Goal: Task Accomplishment & Management: Use online tool/utility

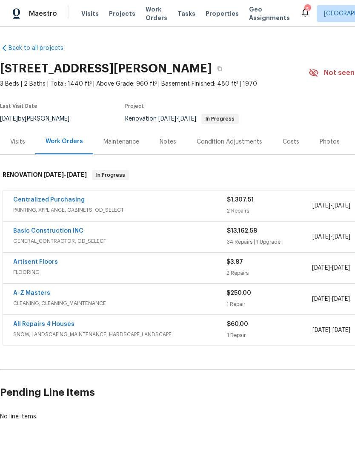
click at [92, 15] on span "Visits" at bounding box center [89, 13] width 17 height 9
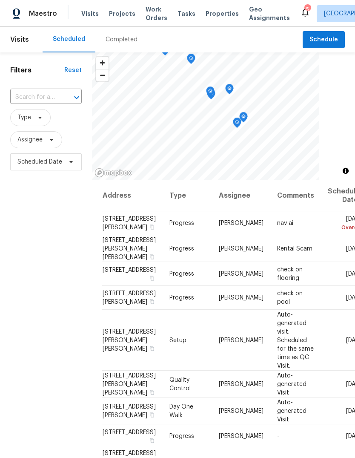
click at [52, 99] on input "text" at bounding box center [34, 97] width 48 height 13
type input "wynst"
click at [45, 124] on li "109 Wynstay Ave, Valley Park, MO 63088" at bounding box center [45, 117] width 71 height 14
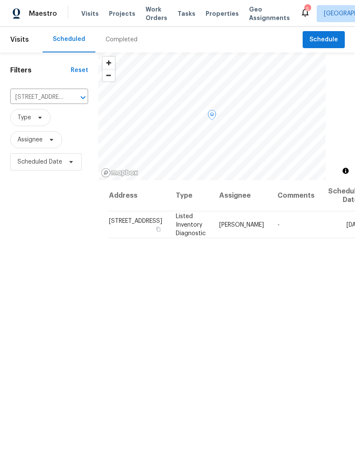
click at [0, 0] on icon at bounding box center [0, 0] width 0 height 0
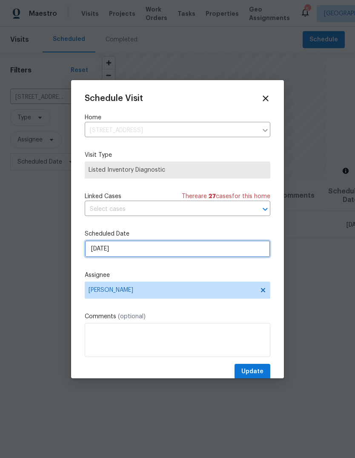
click at [213, 256] on input "[DATE]" at bounding box center [178, 248] width 186 height 17
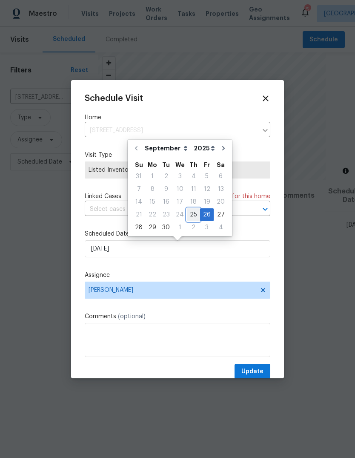
click at [193, 215] on div "25" at bounding box center [193, 215] width 13 height 12
type input "9/25/2025"
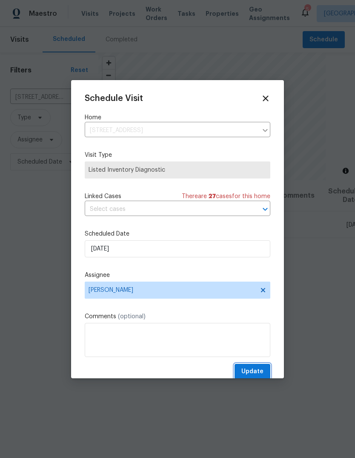
click at [258, 377] on span "Update" at bounding box center [252, 371] width 22 height 11
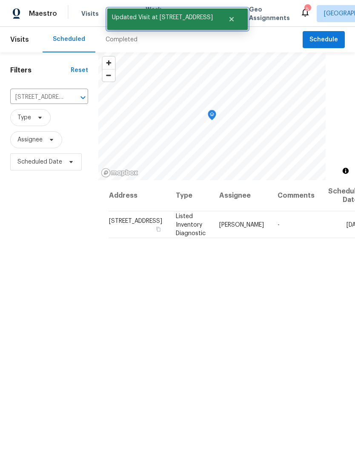
click at [231, 20] on icon "Close" at bounding box center [231, 19] width 7 height 7
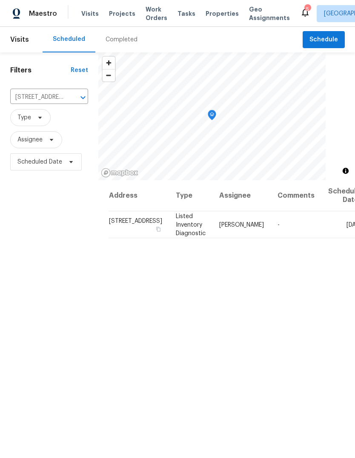
click at [69, 102] on button "Clear" at bounding box center [72, 98] width 12 height 12
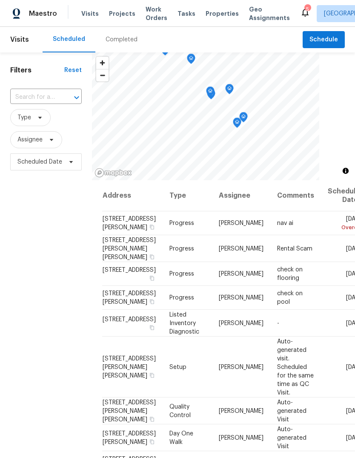
click at [48, 99] on input "text" at bounding box center [34, 97] width 48 height 13
type input "totem"
click at [63, 125] on li "887 Totem Woods Ct, Manchester, MO 63021" at bounding box center [45, 121] width 71 height 23
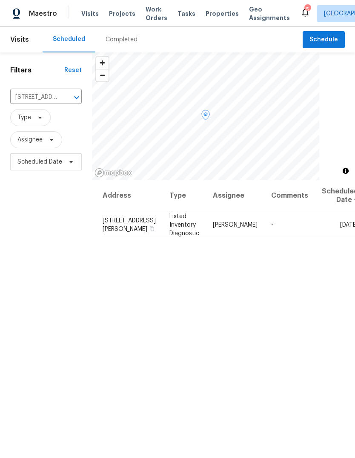
click at [0, 0] on span at bounding box center [0, 0] width 0 height 0
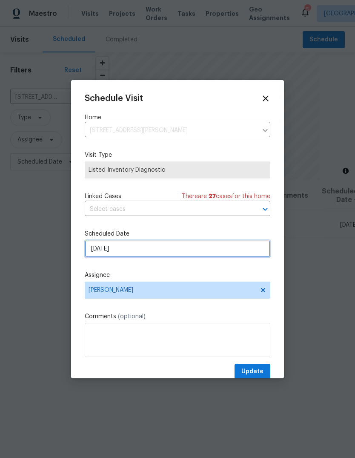
click at [241, 256] on input "[DATE]" at bounding box center [178, 248] width 186 height 17
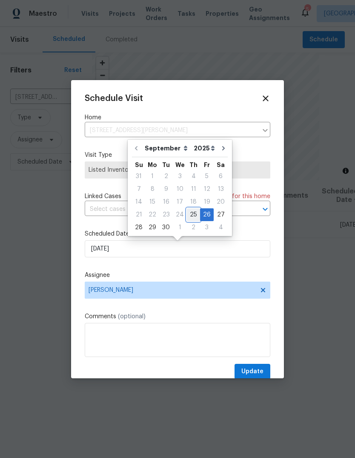
click at [193, 215] on div "25" at bounding box center [193, 215] width 13 height 12
type input "9/25/2025"
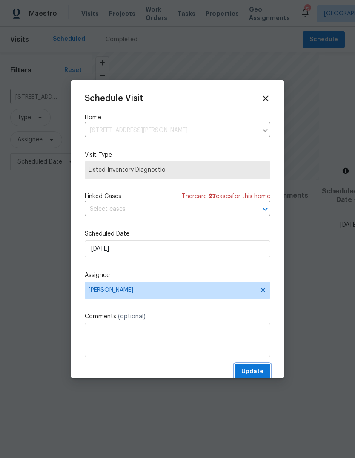
click at [261, 372] on span "Update" at bounding box center [252, 371] width 22 height 11
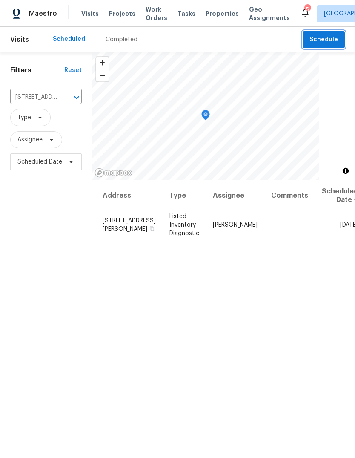
click at [335, 42] on span "Schedule" at bounding box center [323, 39] width 29 height 11
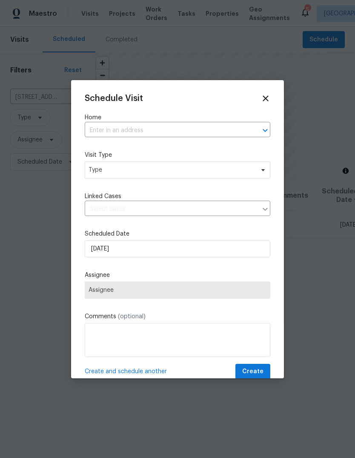
click at [176, 129] on input "text" at bounding box center [166, 130] width 162 height 13
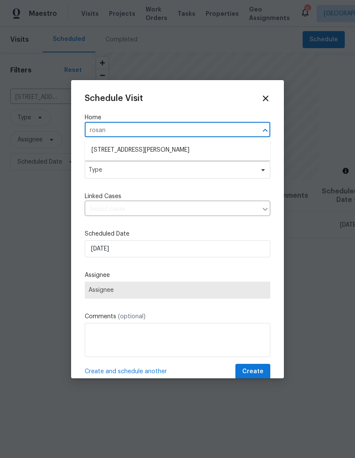
type input "rosant"
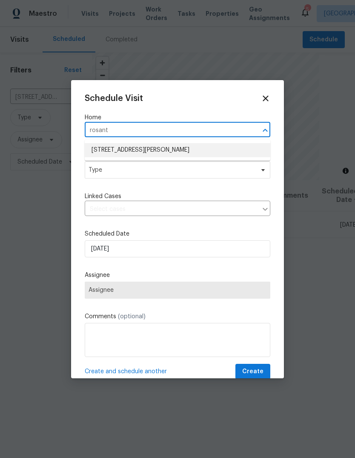
click at [202, 149] on li "14519 Rosant Ct, Florissant, MO 63034" at bounding box center [178, 150] width 186 height 14
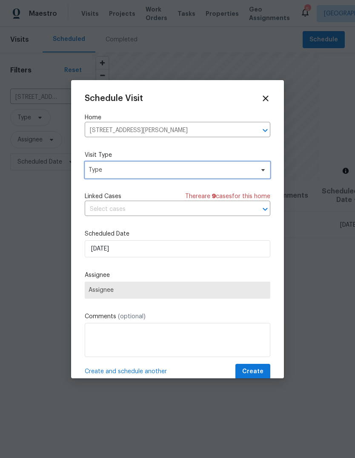
click at [196, 174] on span "Type" at bounding box center [172, 170] width 166 height 9
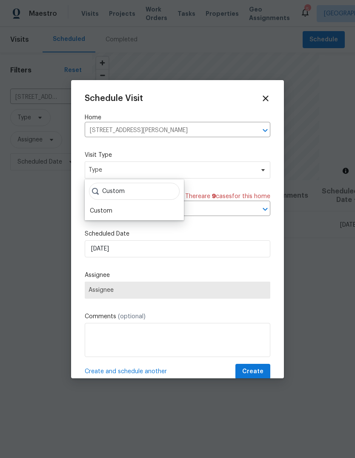
type input "Custom"
click at [111, 210] on div "Custom" at bounding box center [101, 210] width 23 height 9
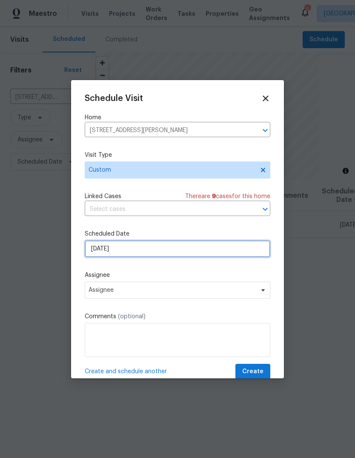
click at [180, 254] on input "9/25/2025" at bounding box center [178, 248] width 186 height 17
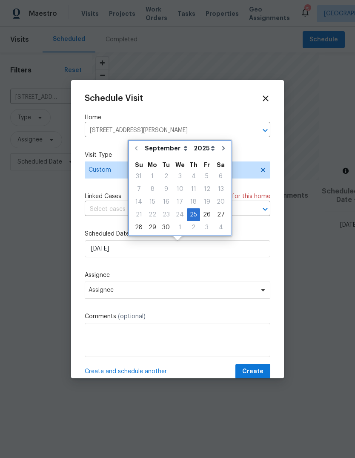
click at [221, 148] on icon "Go to next month" at bounding box center [223, 148] width 7 height 7
type input "10/25/2025"
select select "9"
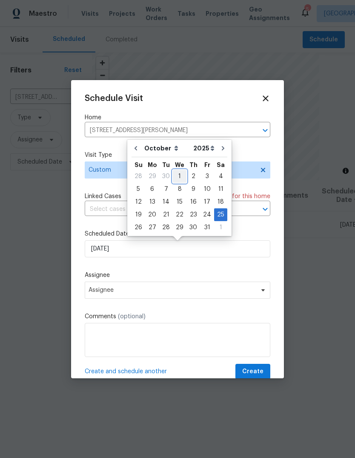
click at [179, 175] on div "1" at bounding box center [180, 176] width 14 height 12
type input "10/1/2025"
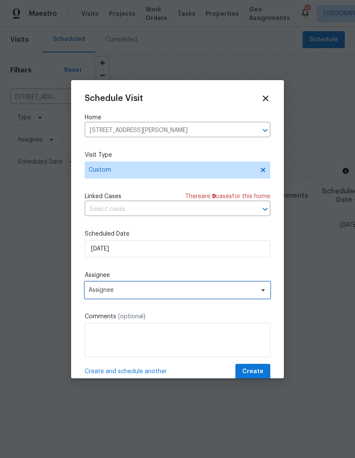
click at [183, 290] on span "Assignee" at bounding box center [172, 289] width 167 height 7
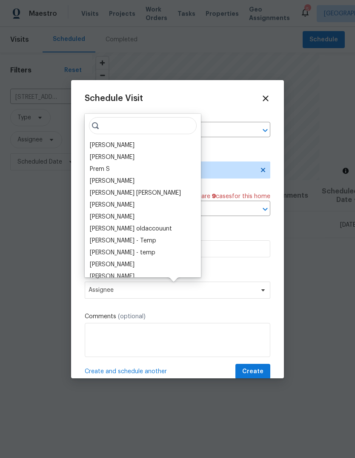
click at [135, 147] on div "[PERSON_NAME]" at bounding box center [112, 145] width 45 height 9
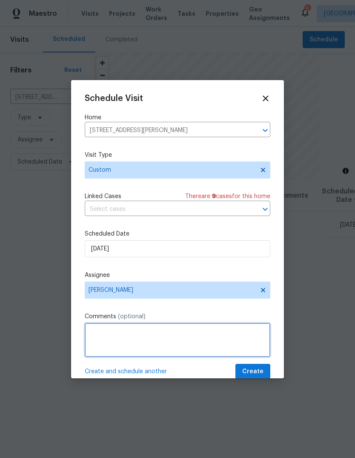
click at [147, 339] on textarea at bounding box center [178, 340] width 186 height 34
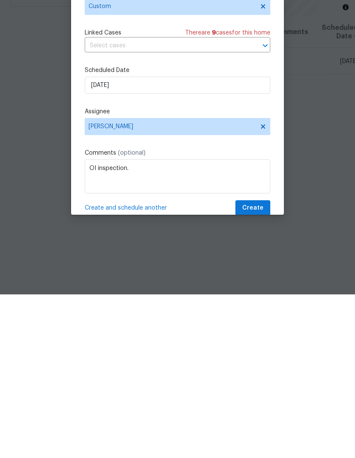
scroll to position [32, 0]
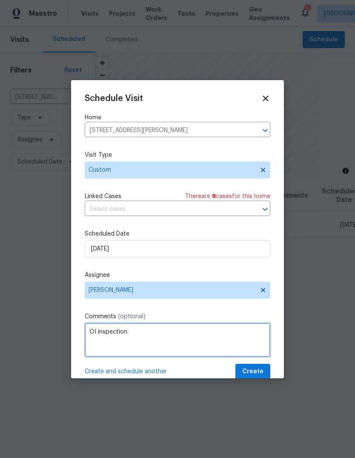
click at [216, 337] on textarea "OI inspection." at bounding box center [178, 340] width 186 height 34
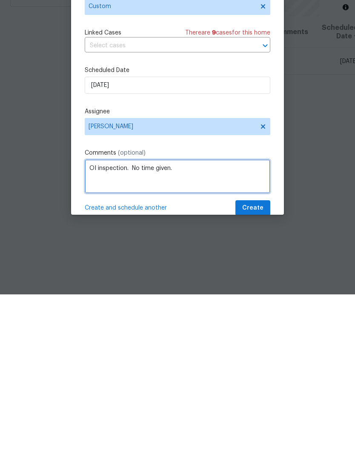
type textarea "OI inspection. No time given."
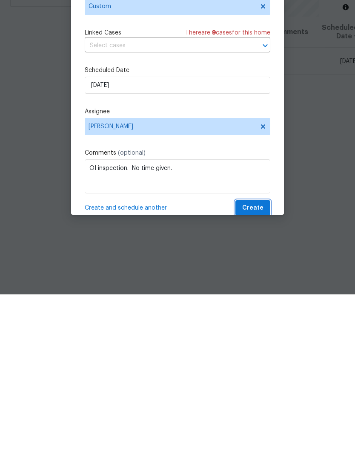
click at [261, 366] on span "Create" at bounding box center [252, 371] width 21 height 11
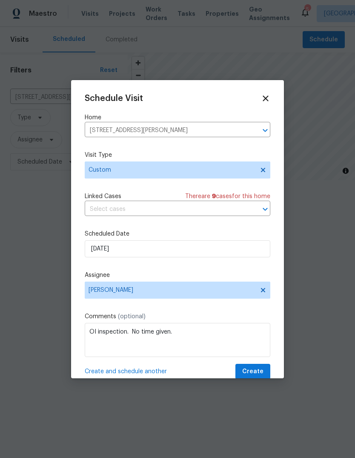
scroll to position [0, 0]
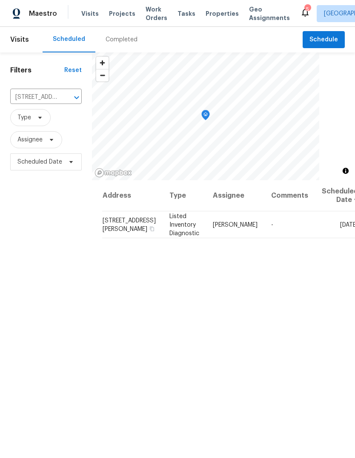
click at [220, 12] on span "Properties" at bounding box center [222, 13] width 33 height 9
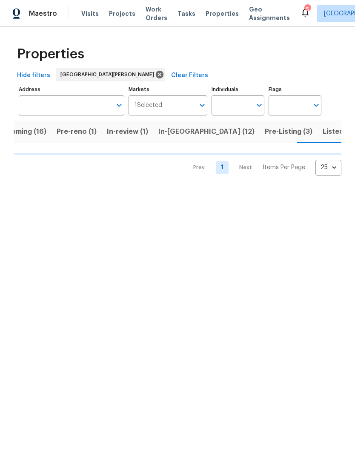
scroll to position [0, 22]
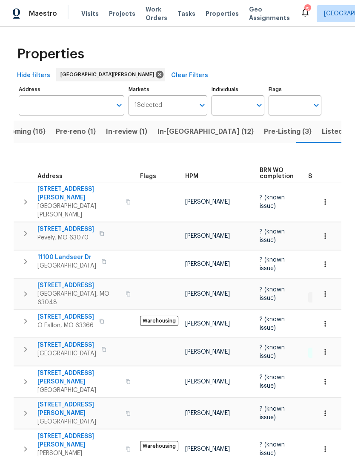
click at [264, 137] on span "Pre-Listing (3)" at bounding box center [288, 132] width 48 height 12
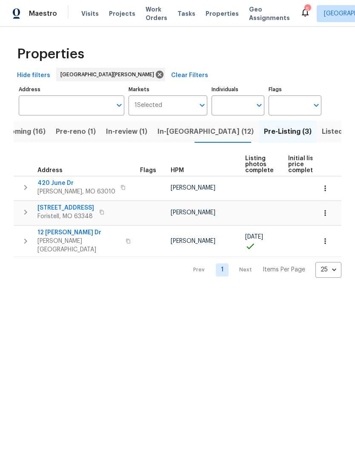
click at [69, 234] on span "12 Wallach Dr" at bounding box center [78, 232] width 83 height 9
click at [218, 11] on span "Properties" at bounding box center [222, 13] width 33 height 9
click at [179, 132] on span "In-reno (12)" at bounding box center [206, 132] width 96 height 12
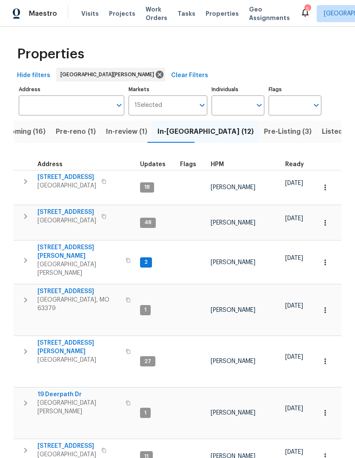
click at [220, 166] on span "HPM" at bounding box center [217, 164] width 13 height 6
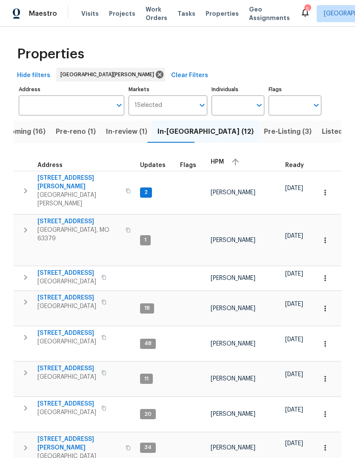
click at [224, 168] on div "HPM" at bounding box center [245, 161] width 68 height 13
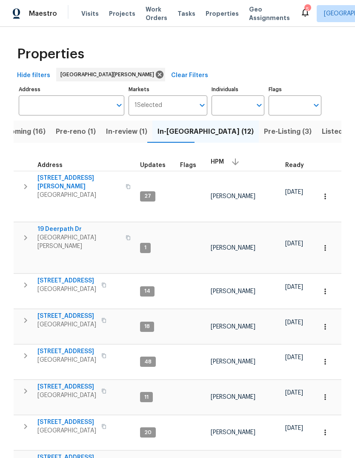
click at [53, 178] on span "[STREET_ADDRESS][PERSON_NAME]" at bounding box center [78, 182] width 83 height 17
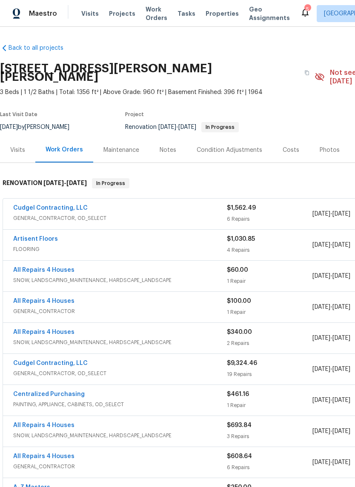
click at [328, 148] on div "Photos" at bounding box center [329, 149] width 40 height 25
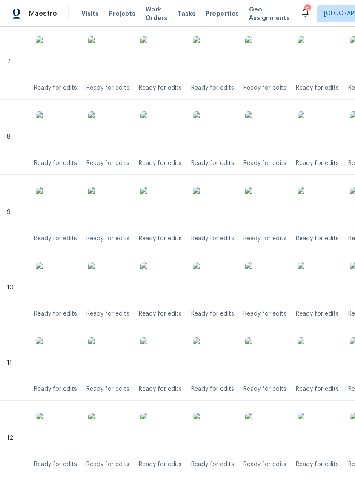
scroll to position [748, 0]
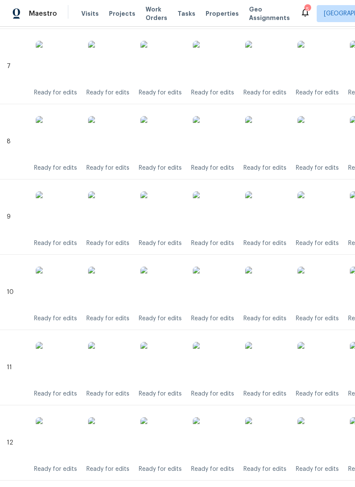
click at [218, 135] on img at bounding box center [214, 137] width 43 height 43
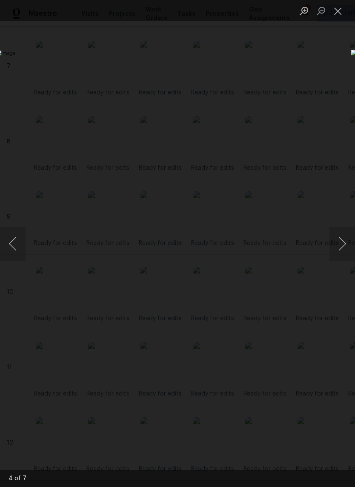
click at [346, 247] on button "Next image" at bounding box center [342, 244] width 26 height 34
click at [338, 13] on button "Close lightbox" at bounding box center [337, 10] width 17 height 15
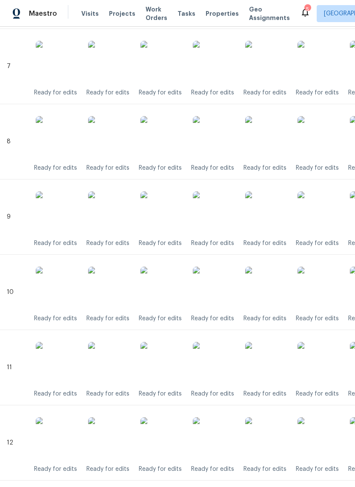
click at [218, 356] on img at bounding box center [214, 363] width 43 height 43
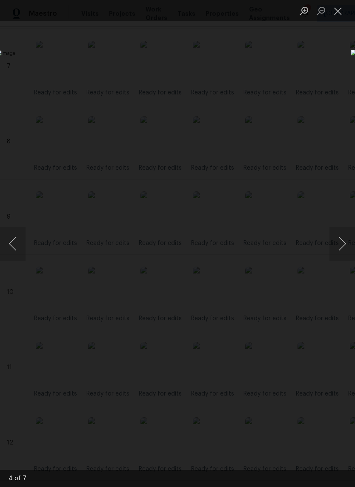
click at [343, 13] on button "Close lightbox" at bounding box center [337, 10] width 17 height 15
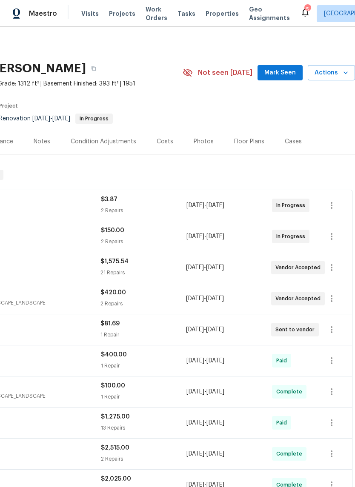
scroll to position [0, 126]
click at [286, 73] on span "Mark Seen" at bounding box center [280, 73] width 32 height 11
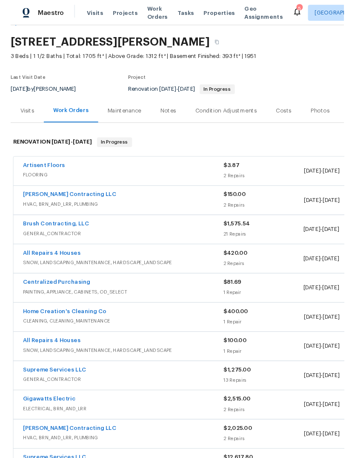
scroll to position [24, 0]
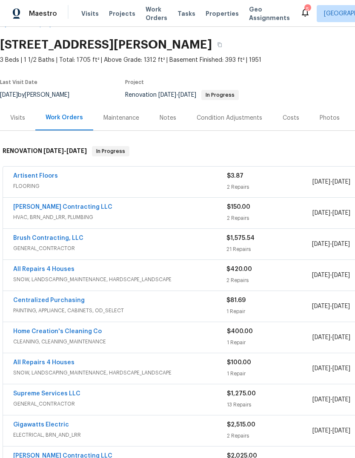
click at [38, 239] on link "Brush Contracting, LLC" at bounding box center [48, 238] width 70 height 6
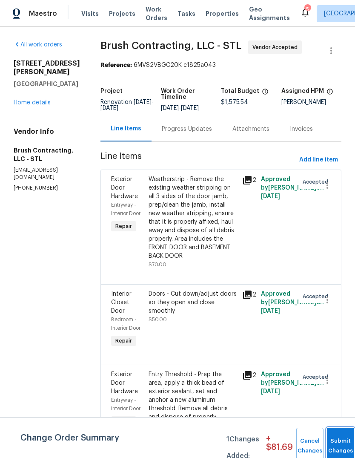
click at [341, 443] on button "Submit Changes" at bounding box center [340, 445] width 27 height 37
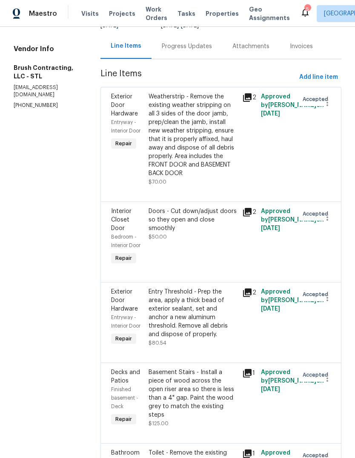
scroll to position [83, 0]
click at [189, 144] on div "Weatherstrip - Remove the existing weather stripping on all 3 sides of the door…" at bounding box center [193, 134] width 89 height 85
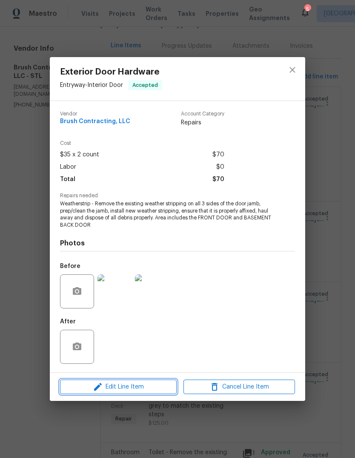
click at [150, 385] on span "Edit Line Item" at bounding box center [119, 386] width 112 height 11
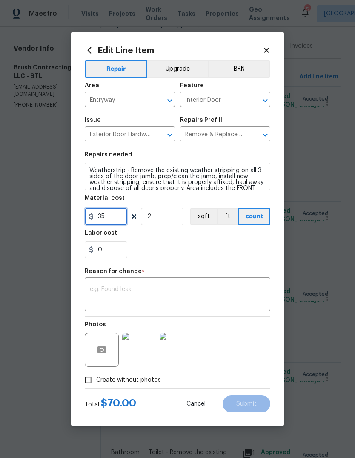
click at [124, 220] on input "35" at bounding box center [106, 216] width 43 height 17
type input "120"
click at [182, 223] on input "2" at bounding box center [162, 216] width 43 height 17
type input "1"
click at [198, 260] on section "Repairs needed Weatherstrip - Remove the existing weather stripping on all 3 si…" at bounding box center [178, 204] width 186 height 117
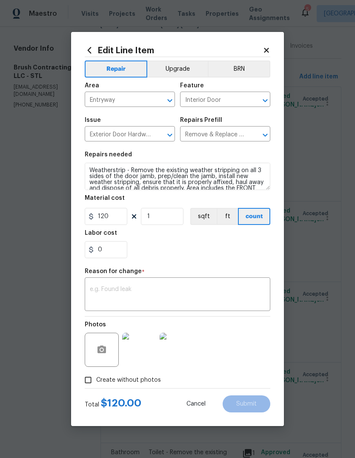
click at [178, 299] on textarea at bounding box center [177, 295] width 175 height 18
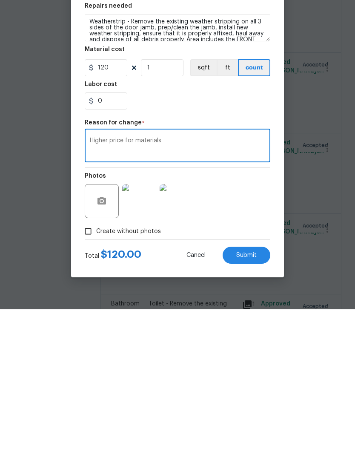
type textarea "Higher price for materials"
click at [258, 316] on div "Photos" at bounding box center [178, 343] width 186 height 55
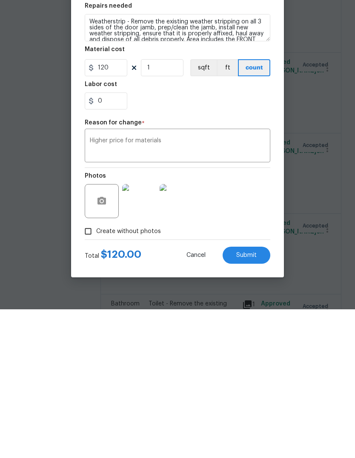
scroll to position [32, 0]
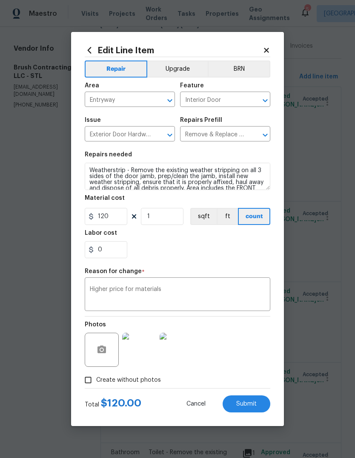
click at [263, 402] on button "Submit" at bounding box center [247, 403] width 48 height 17
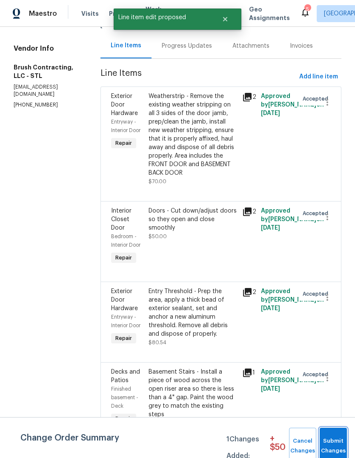
click at [335, 437] on span "Submit Changes" at bounding box center [333, 446] width 19 height 20
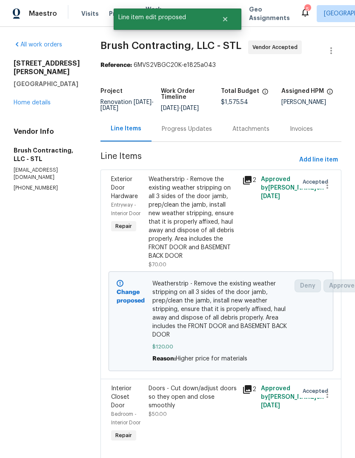
scroll to position [0, 0]
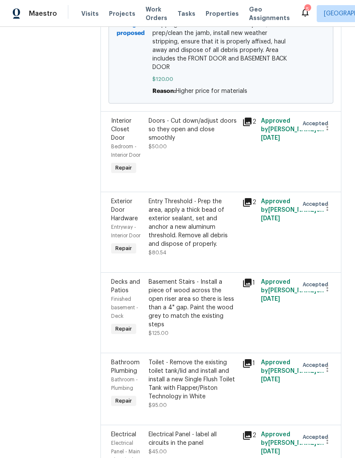
scroll to position [269, 0]
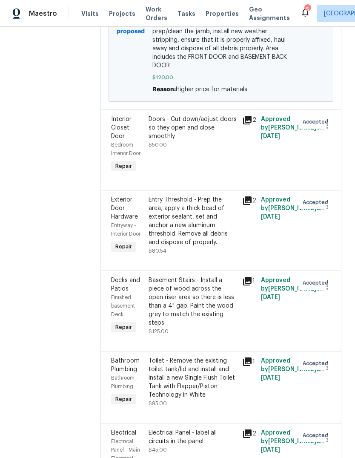
click at [190, 195] on div "Entry Threshold - Prep the area, apply a thick bead of exterior sealant, set an…" at bounding box center [193, 220] width 89 height 51
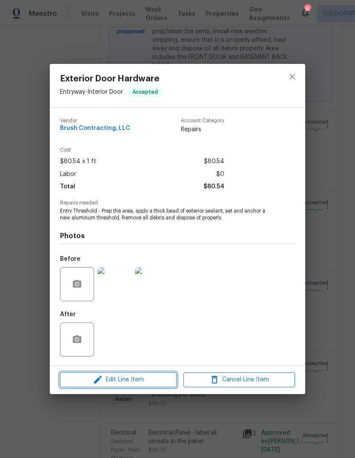
click at [157, 382] on span "Edit Line Item" at bounding box center [119, 379] width 112 height 11
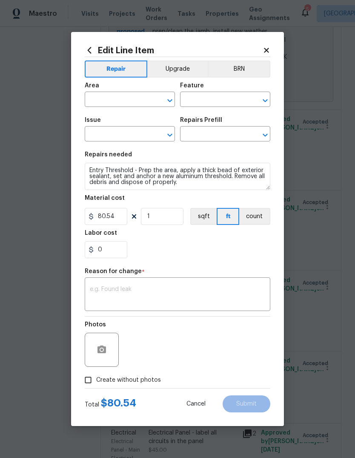
type input "Entryway"
type input "Interior Door"
type input "Exterior Door Hardware"
type input "Remove & Replace Threshold (Aluminum) $80.54"
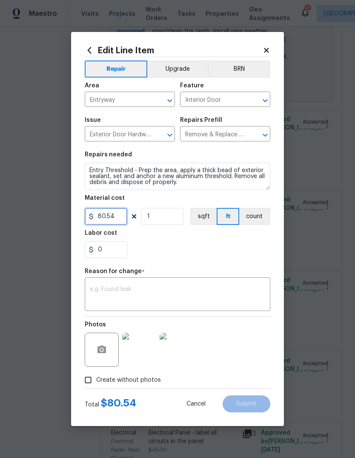
click at [124, 220] on input "80.54" at bounding box center [106, 216] width 43 height 17
type input "110"
click at [212, 289] on textarea at bounding box center [177, 295] width 175 height 18
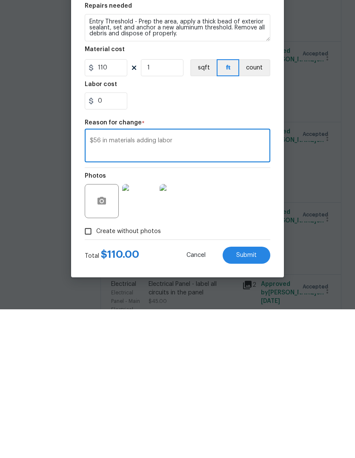
type textarea "$56 in materials adding labor"
click at [261, 395] on button "Submit" at bounding box center [247, 403] width 48 height 17
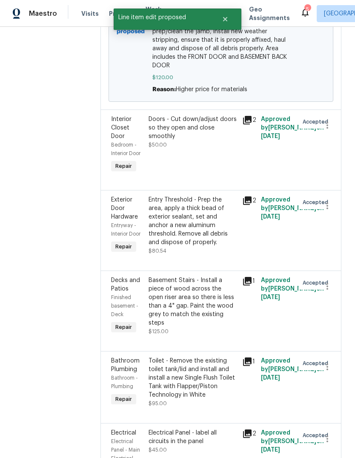
type input "80.54"
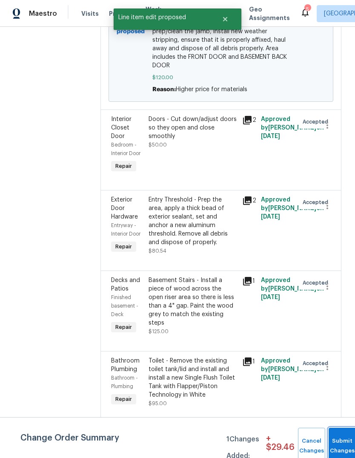
click at [335, 441] on button "Submit Changes" at bounding box center [342, 445] width 27 height 37
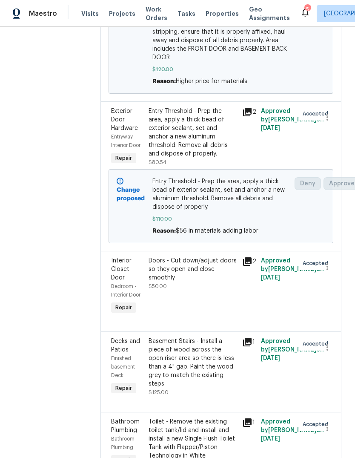
scroll to position [278, 0]
click at [213, 256] on div "Doors - Cut down/adjust doors so they open and close smoothly" at bounding box center [193, 269] width 89 height 26
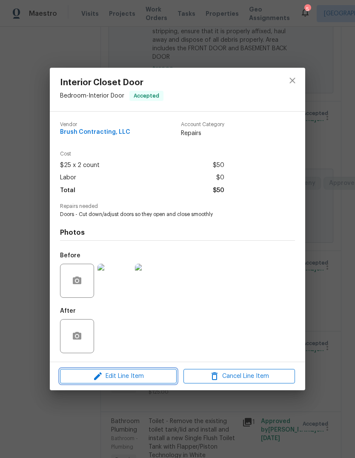
click at [149, 380] on span "Edit Line Item" at bounding box center [119, 376] width 112 height 11
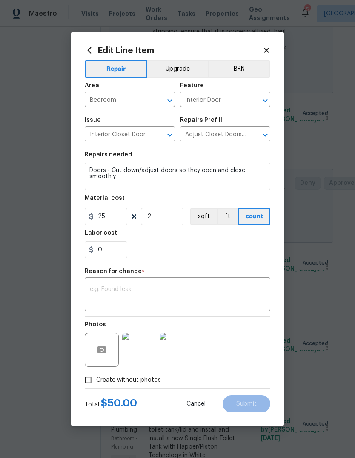
click at [184, 299] on textarea at bounding box center [177, 295] width 175 height 18
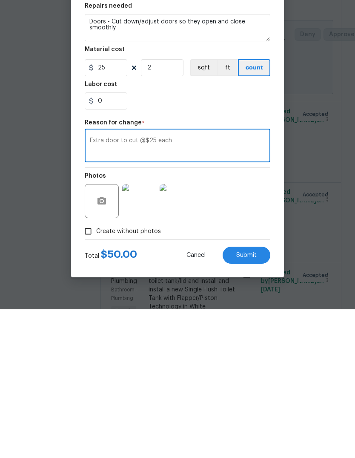
type textarea "Extra door to cut @$25 each"
click at [181, 208] on input "2" at bounding box center [162, 216] width 43 height 17
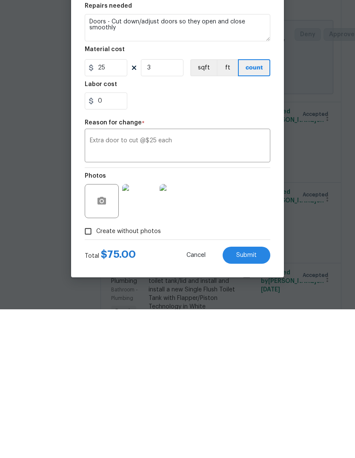
click at [249, 316] on div "Photos" at bounding box center [178, 343] width 186 height 55
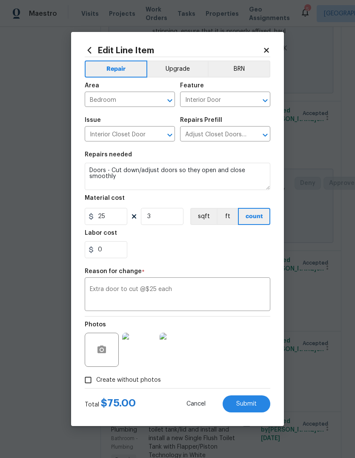
click at [256, 404] on span "Submit" at bounding box center [246, 404] width 20 height 6
type input "2"
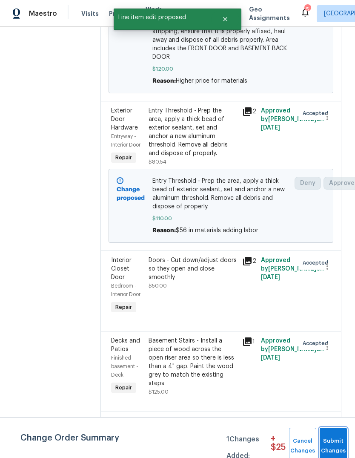
click at [337, 437] on span "Submit Changes" at bounding box center [333, 446] width 19 height 20
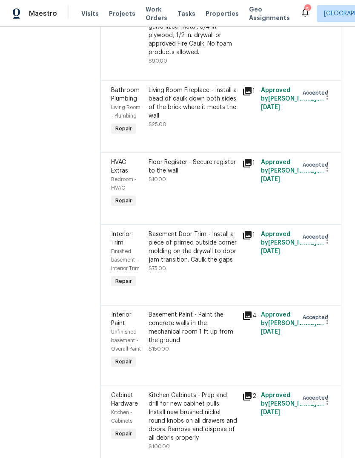
scroll to position [1292, 0]
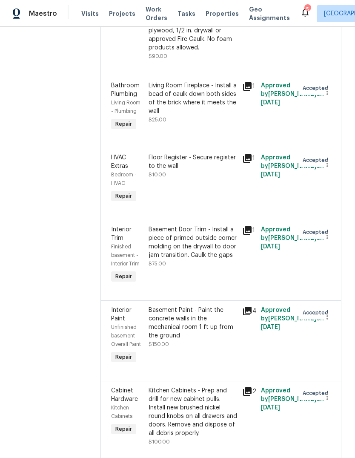
click at [188, 386] on div "Kitchen Cabinets - Prep and drill for new cabinet pulls. Install new brushed ni…" at bounding box center [193, 411] width 89 height 51
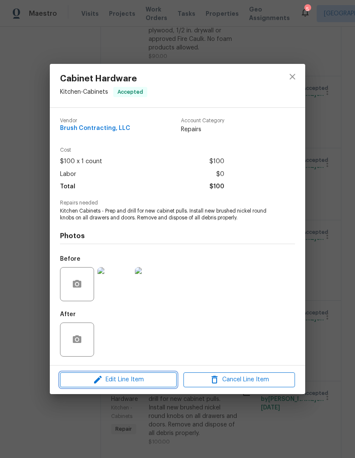
click at [152, 384] on span "Edit Line Item" at bounding box center [119, 379] width 112 height 11
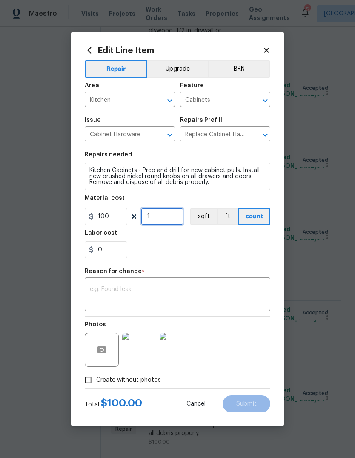
click at [175, 221] on input "1" at bounding box center [162, 216] width 43 height 17
type input "2"
click at [187, 288] on textarea at bounding box center [177, 295] width 175 height 18
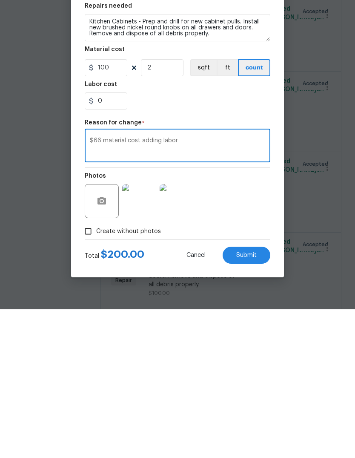
type textarea "$66 material cost adding labor"
click at [257, 395] on button "Submit" at bounding box center [247, 403] width 48 height 17
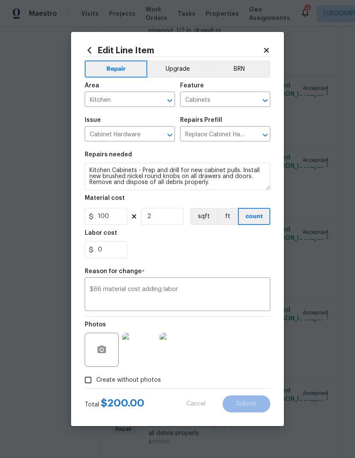
type input "1"
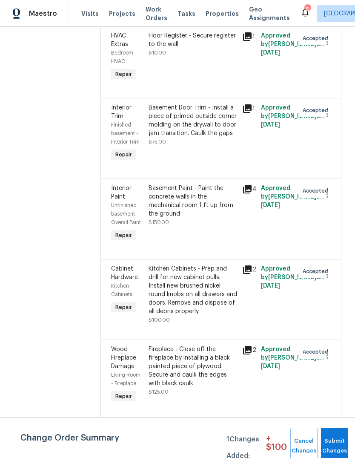
scroll to position [1415, 0]
click at [200, 425] on div "Kitchen Island - Install new GFCI outlet by tying into existing circuit and ins…" at bounding box center [193, 446] width 89 height 43
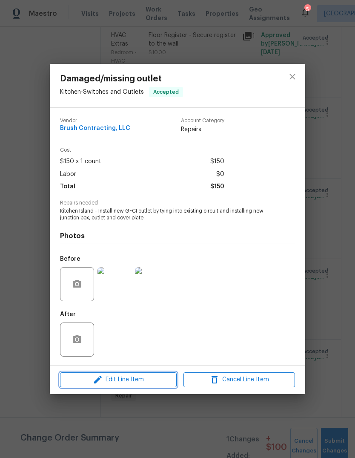
click at [158, 382] on span "Edit Line Item" at bounding box center [119, 379] width 112 height 11
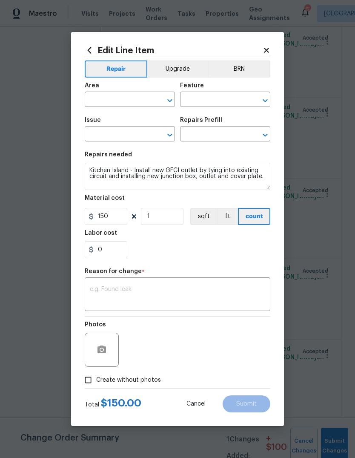
type input "Kitchen"
type input "Switches and Outlets"
type input "Damaged/missing outlet"
type input "Add new electrical outlet and junction box. $125.00"
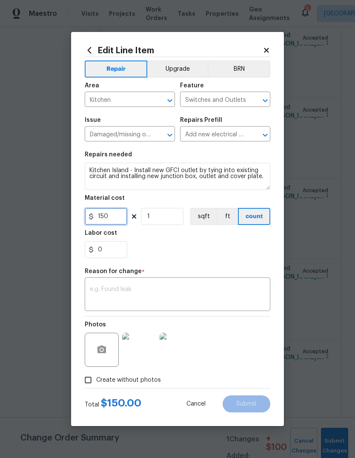
click at [124, 217] on input "150" at bounding box center [106, 216] width 43 height 17
type input "210"
click at [196, 251] on div "0" at bounding box center [178, 249] width 186 height 17
click at [183, 296] on textarea at bounding box center [177, 295] width 175 height 18
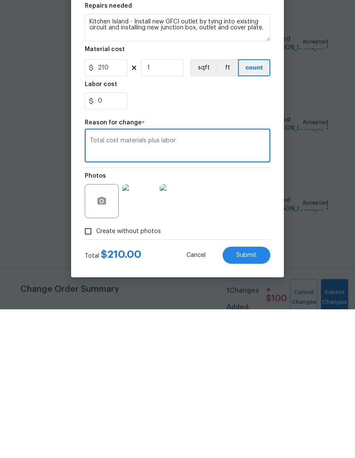
type textarea "Total cost materials plus labor"
click at [262, 395] on button "Submit" at bounding box center [247, 403] width 48 height 17
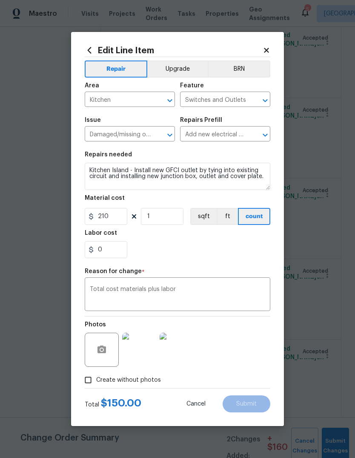
type input "150"
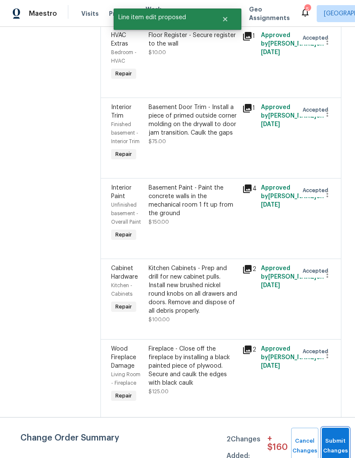
click at [335, 446] on span "Submit Changes" at bounding box center [335, 446] width 19 height 20
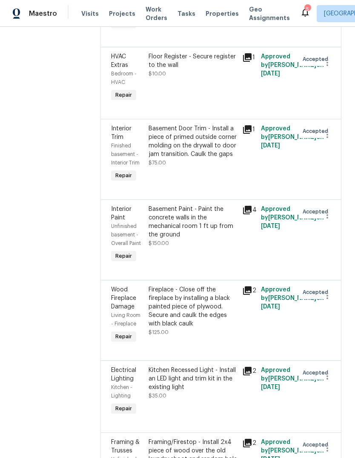
scroll to position [1684, 0]
click at [243, 286] on icon at bounding box center [247, 290] width 9 height 9
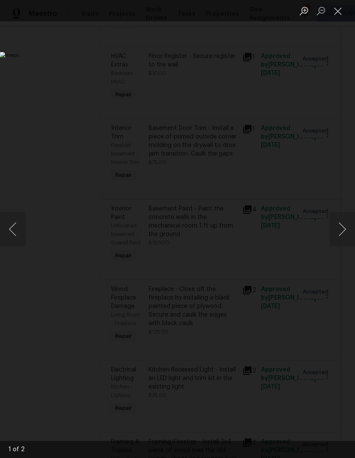
click at [346, 232] on button "Next image" at bounding box center [342, 229] width 26 height 34
click at [338, 12] on button "Close lightbox" at bounding box center [337, 10] width 17 height 15
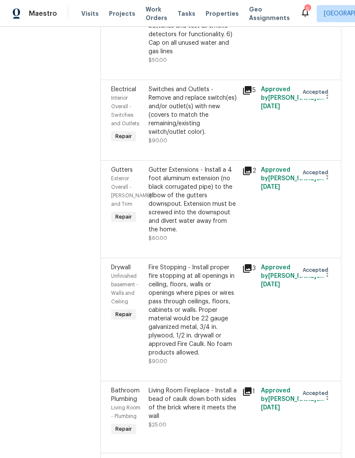
scroll to position [1280, 0]
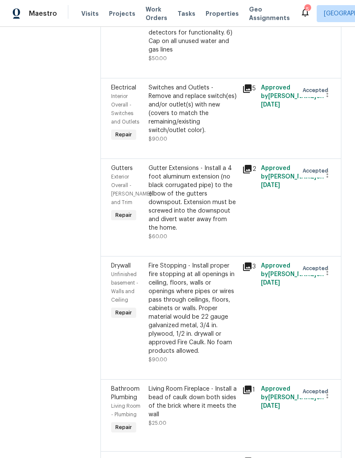
click at [183, 164] on div "Gutter Extensions - Install a 4 foot aluminum extension (no black corrugated pi…" at bounding box center [193, 198] width 89 height 68
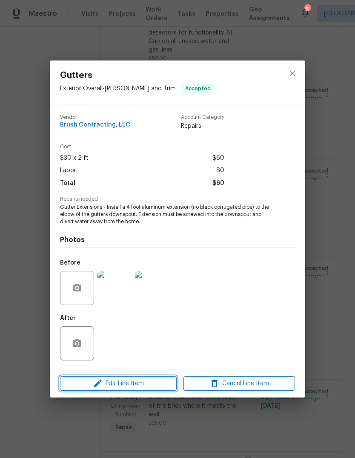
click at [146, 390] on button "Edit Line Item" at bounding box center [118, 383] width 117 height 15
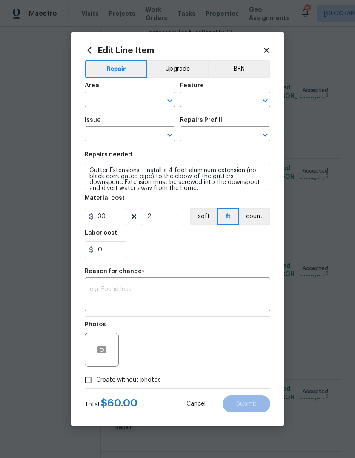
type input "Exterior Overall"
type input "[PERSON_NAME] and Trim"
type input "Gutters"
type input "Downspout Extensions $5.00"
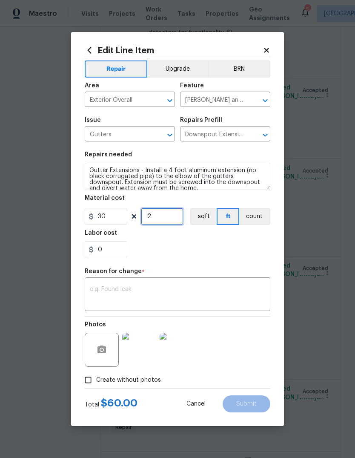
click at [180, 218] on input "2" at bounding box center [162, 216] width 43 height 17
type input "0"
click at [124, 216] on input "30" at bounding box center [106, 216] width 43 height 17
type input "85"
click at [192, 218] on button "sqft" at bounding box center [203, 216] width 26 height 17
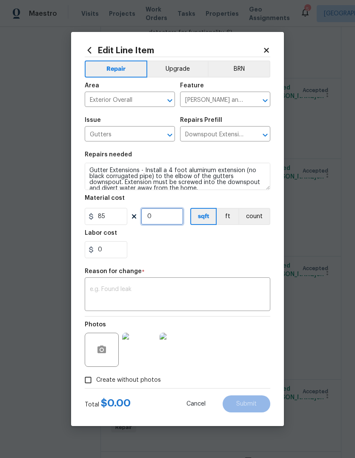
click at [174, 221] on input "0" at bounding box center [162, 216] width 43 height 17
type input "1"
click at [234, 258] on div "0" at bounding box center [178, 249] width 186 height 17
click at [229, 222] on button "ft" at bounding box center [228, 216] width 22 height 17
click at [258, 220] on button "count" at bounding box center [254, 216] width 31 height 17
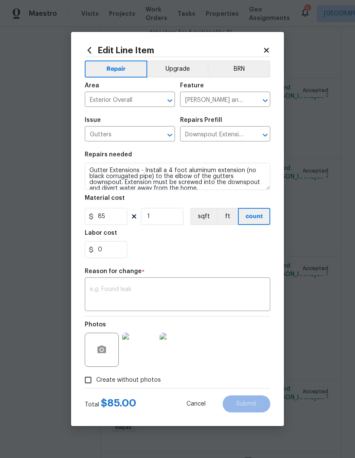
click at [240, 297] on textarea at bounding box center [177, 295] width 175 height 18
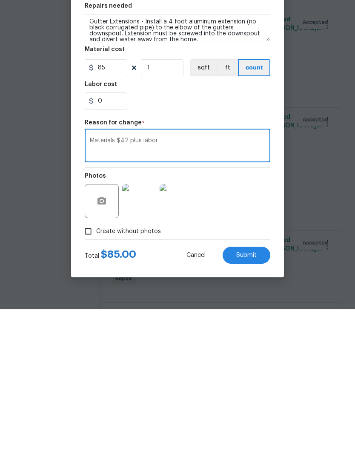
type textarea "Materials $42 plus labor"
click at [263, 395] on button "Submit" at bounding box center [247, 403] width 48 height 17
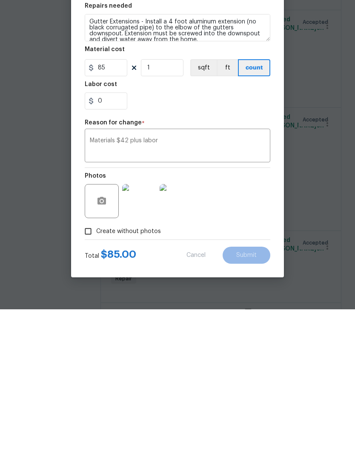
scroll to position [32, 0]
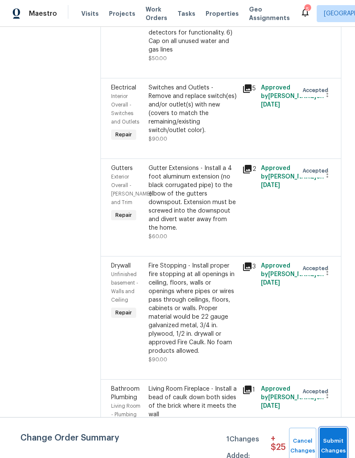
click at [333, 446] on span "Submit Changes" at bounding box center [333, 446] width 19 height 20
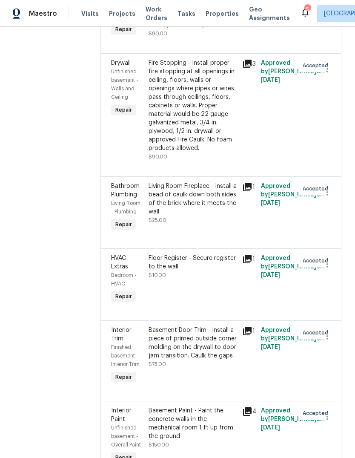
scroll to position [1559, 0]
click at [190, 326] on div "Basement Door Trim - Install a piece of primed outside corner molding on the dr…" at bounding box center [193, 343] width 89 height 34
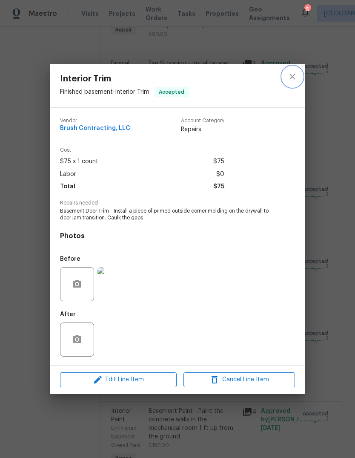
click at [298, 72] on button "close" at bounding box center [292, 76] width 20 height 20
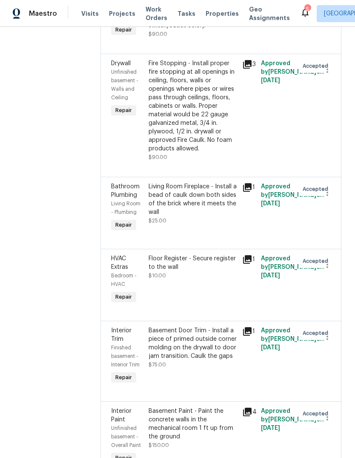
click at [242, 407] on icon at bounding box center [247, 412] width 10 height 10
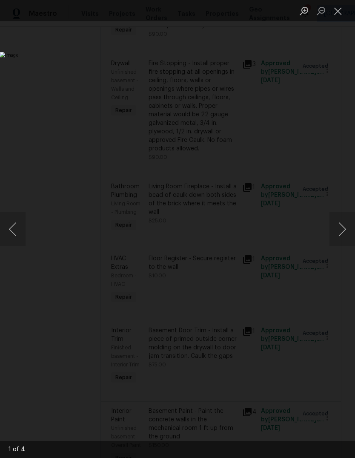
click at [339, 229] on button "Next image" at bounding box center [342, 229] width 26 height 34
click at [346, 228] on button "Next image" at bounding box center [342, 229] width 26 height 34
click at [345, 232] on button "Next image" at bounding box center [342, 229] width 26 height 34
click at [338, 12] on button "Close lightbox" at bounding box center [337, 10] width 17 height 15
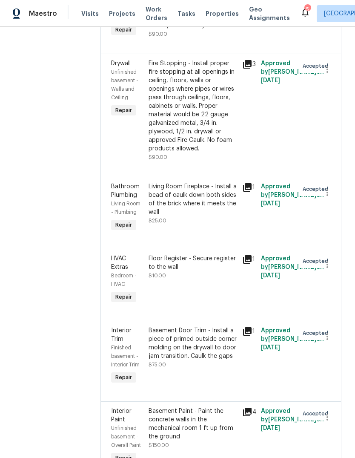
click at [243, 327] on icon at bounding box center [247, 331] width 9 height 9
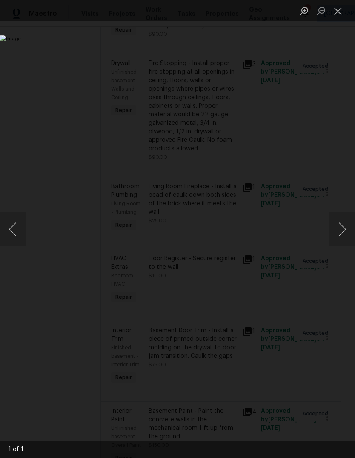
click at [342, 235] on button "Next image" at bounding box center [342, 229] width 26 height 34
click at [337, 17] on button "Close lightbox" at bounding box center [337, 10] width 17 height 15
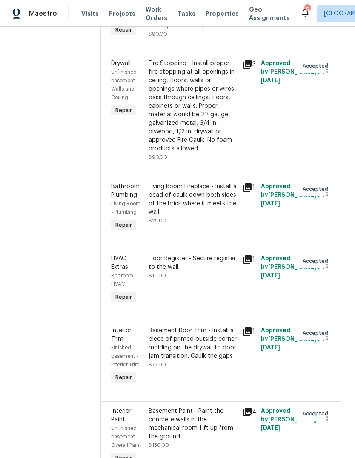
click at [197, 326] on div "Basement Door Trim - Install a piece of primed outside corner molding on the dr…" at bounding box center [193, 343] width 89 height 34
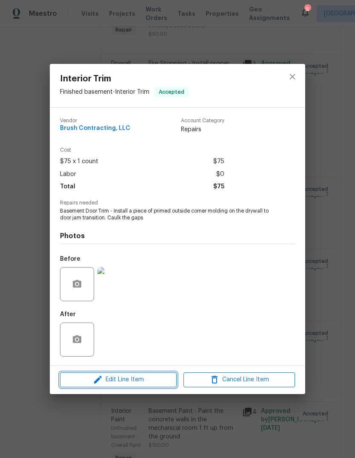
click at [148, 381] on span "Edit Line Item" at bounding box center [119, 379] width 112 height 11
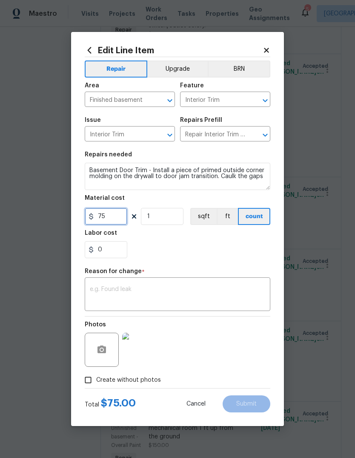
click at [117, 222] on input "75" at bounding box center [106, 216] width 43 height 17
type input "185"
click at [226, 255] on div "0" at bounding box center [178, 249] width 186 height 17
click at [189, 297] on textarea at bounding box center [177, 295] width 175 height 18
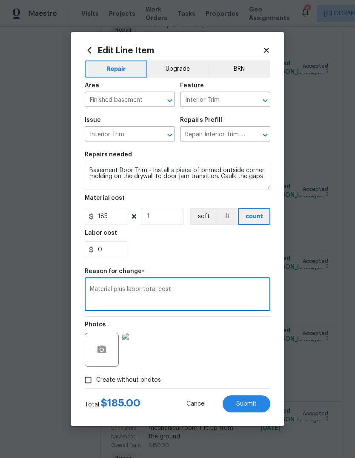
type textarea "Material plus labor total cost"
click at [258, 252] on div "0" at bounding box center [178, 249] width 186 height 17
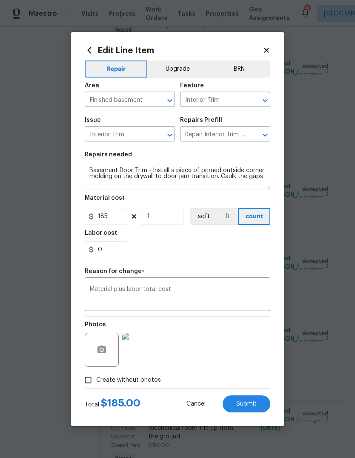
click at [261, 407] on button "Submit" at bounding box center [247, 403] width 48 height 17
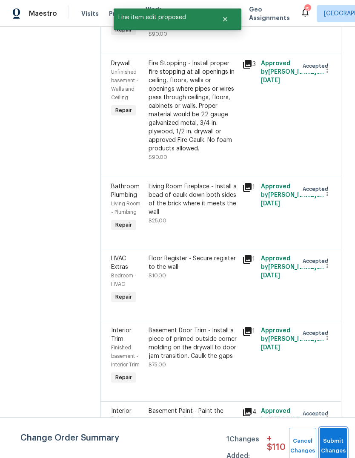
click at [330, 442] on span "Submit Changes" at bounding box center [333, 446] width 19 height 20
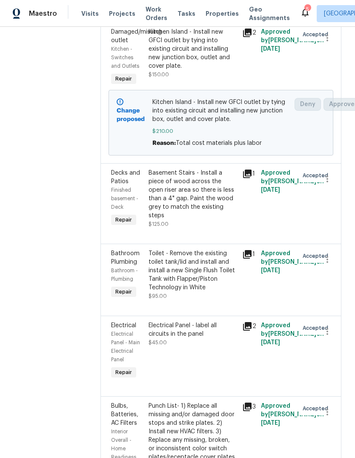
scroll to position [1103, 0]
click at [243, 250] on icon at bounding box center [247, 254] width 9 height 9
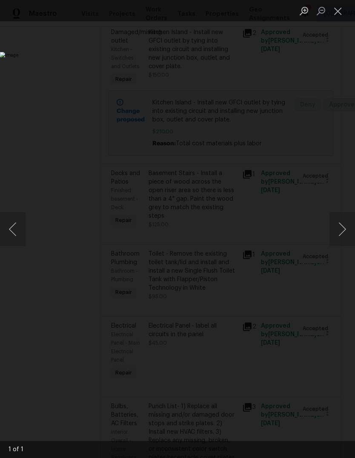
click at [334, 18] on button "Close lightbox" at bounding box center [337, 10] width 17 height 15
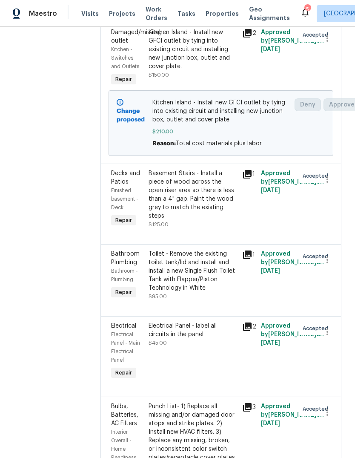
click at [190, 249] on div "Toilet - Remove the existing toilet tank/lid and install and install a new Sing…" at bounding box center [193, 270] width 89 height 43
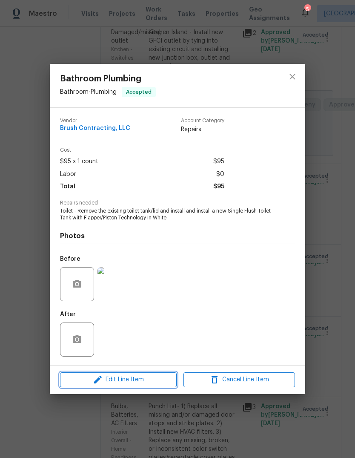
click at [146, 383] on span "Edit Line Item" at bounding box center [119, 379] width 112 height 11
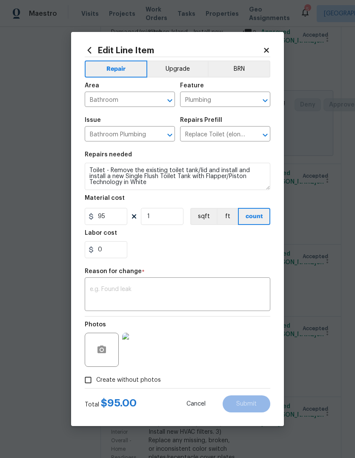
click at [200, 298] on textarea at bounding box center [177, 295] width 175 height 18
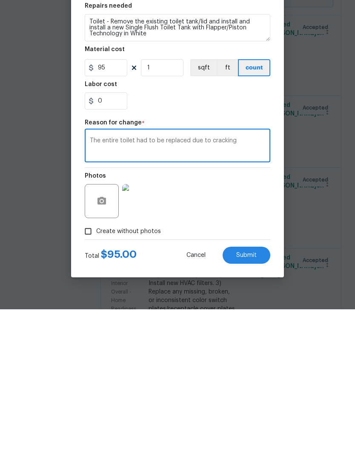
type textarea "The entire toilet had to be replaced due to cracking"
click at [244, 316] on div "Photos" at bounding box center [178, 343] width 186 height 55
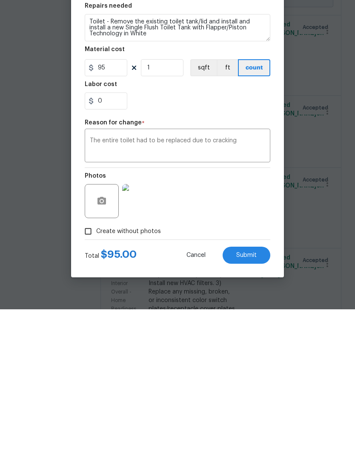
scroll to position [32, 0]
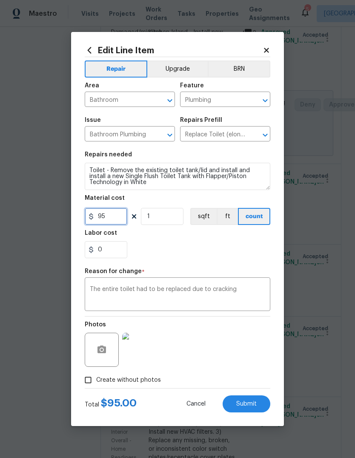
click at [118, 222] on input "95" at bounding box center [106, 216] width 43 height 17
click at [246, 247] on div "0" at bounding box center [178, 249] width 186 height 17
click at [255, 408] on button "Submit" at bounding box center [247, 403] width 48 height 17
type input "95"
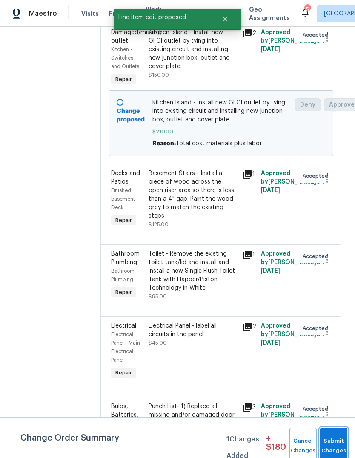
click at [335, 446] on span "Submit Changes" at bounding box center [333, 446] width 19 height 20
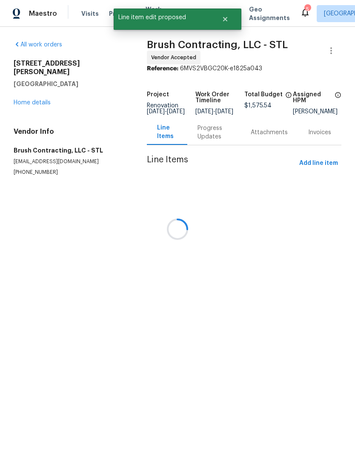
scroll to position [0, 0]
